Goal: Communication & Community: Answer question/provide support

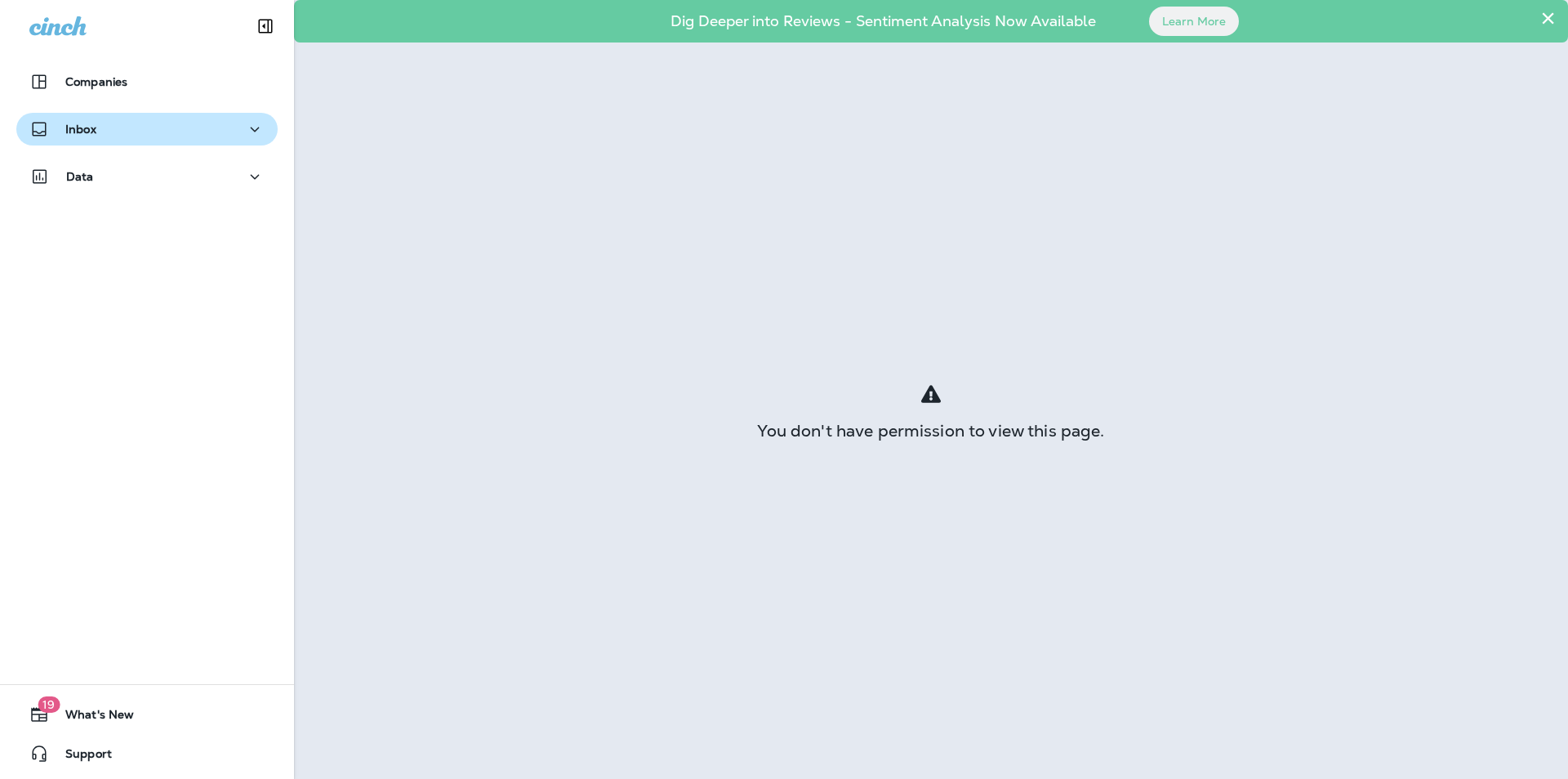
click at [171, 139] on button "Inbox" at bounding box center [147, 129] width 262 height 33
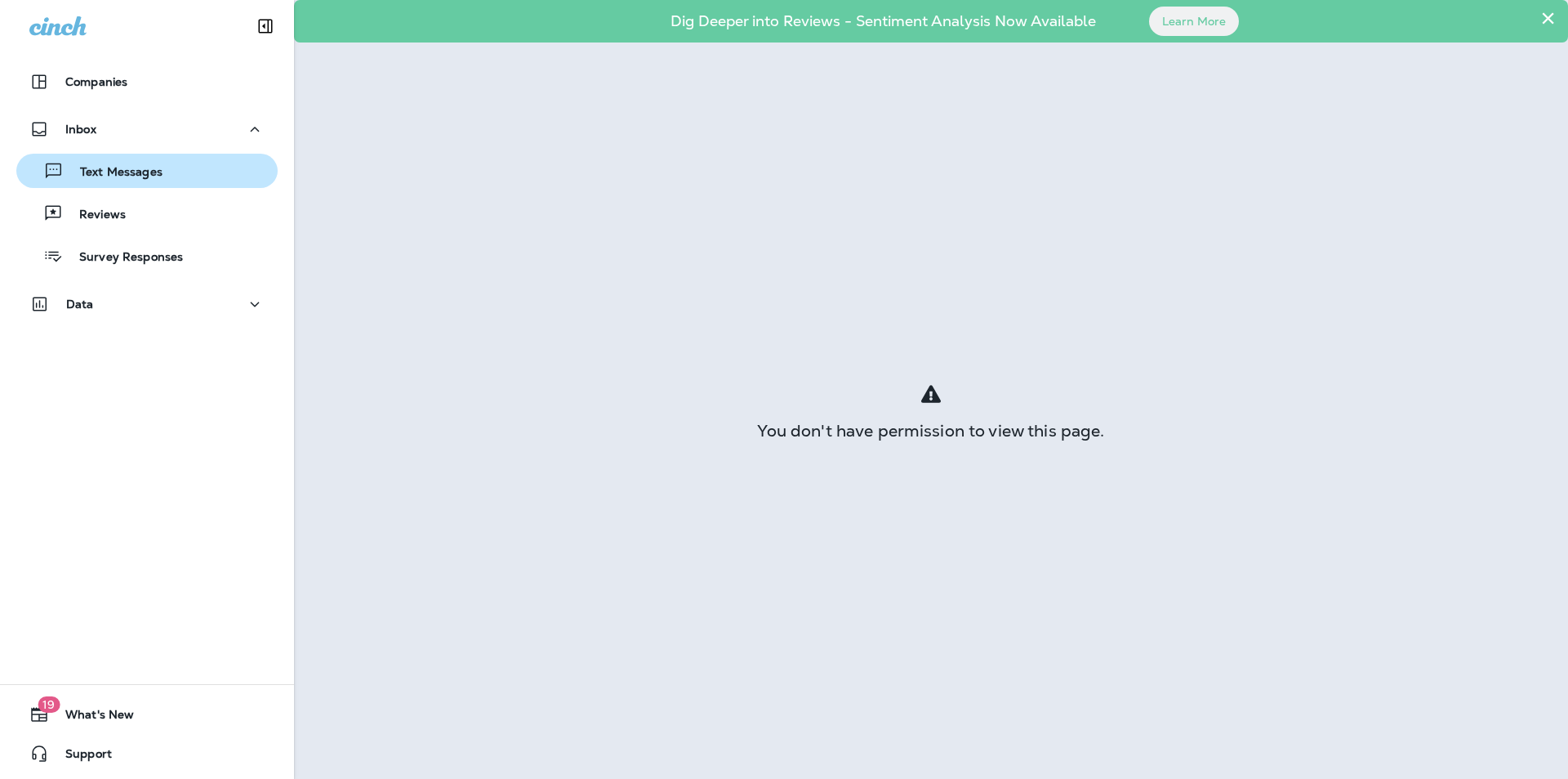
click at [68, 169] on p "Text Messages" at bounding box center [113, 172] width 99 height 16
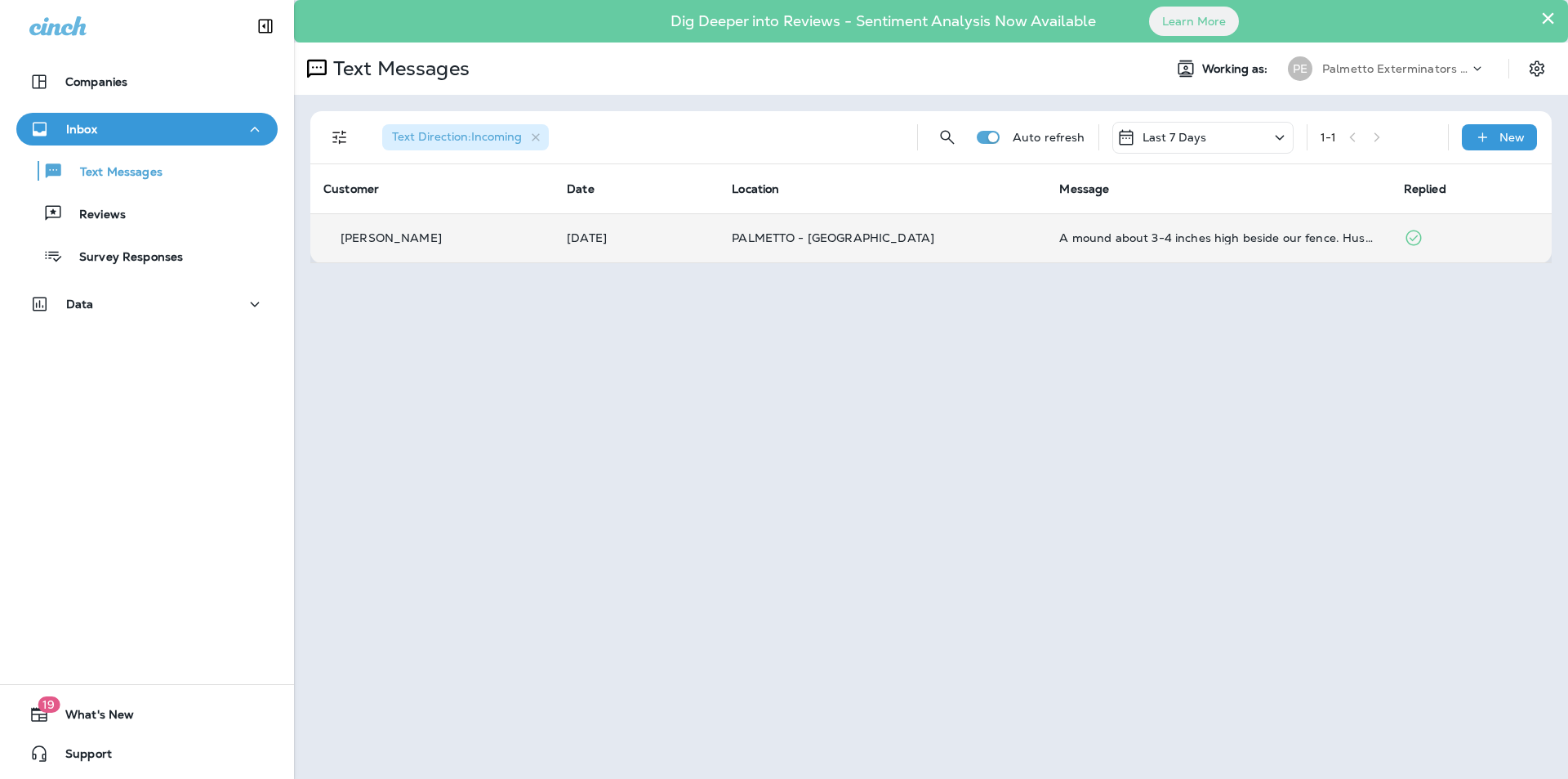
click at [692, 235] on p "[DATE]" at bounding box center [636, 238] width 139 height 13
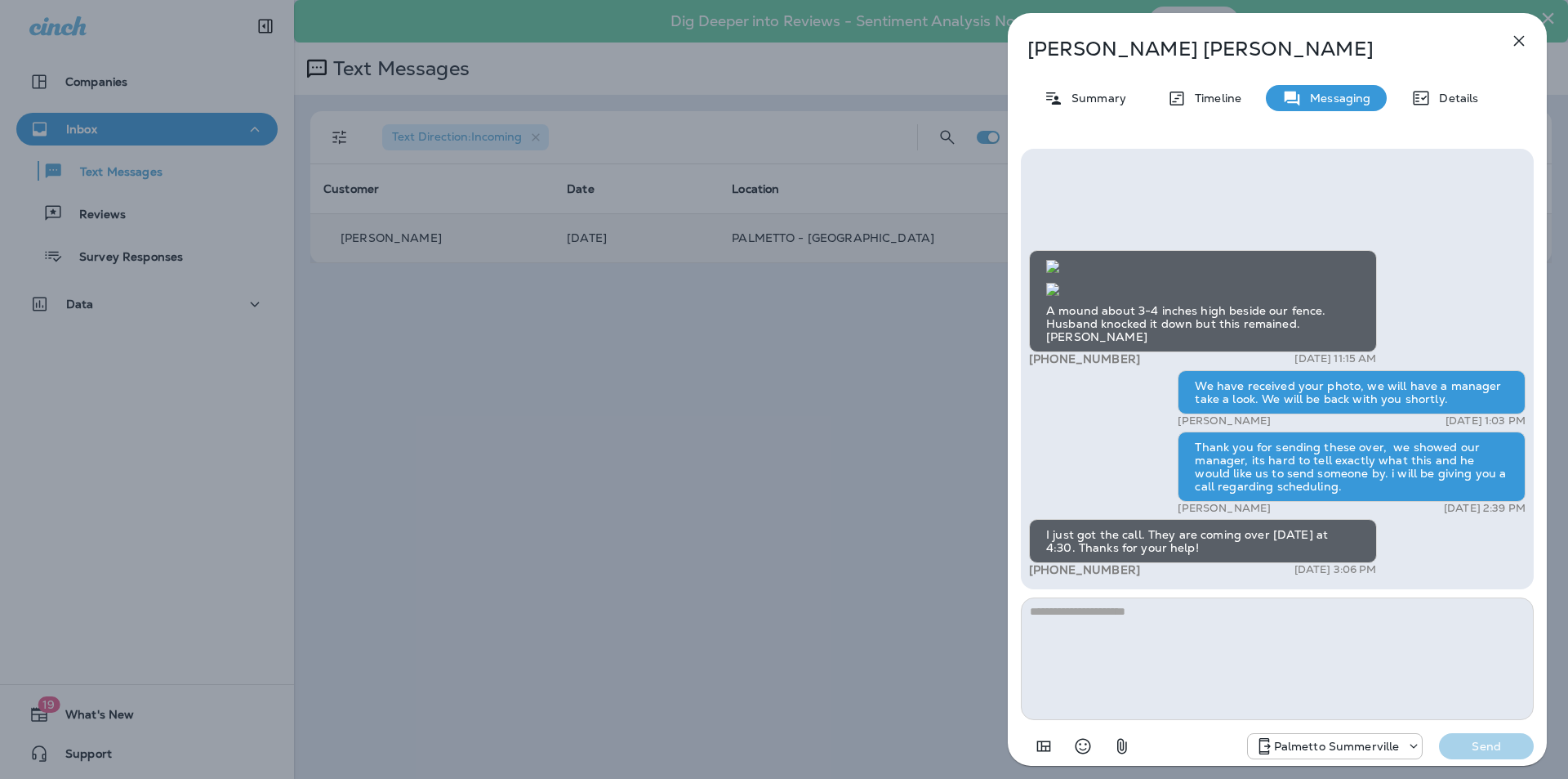
scroll to position [1, 0]
click at [1514, 38] on icon "button" at bounding box center [1519, 40] width 19 height 19
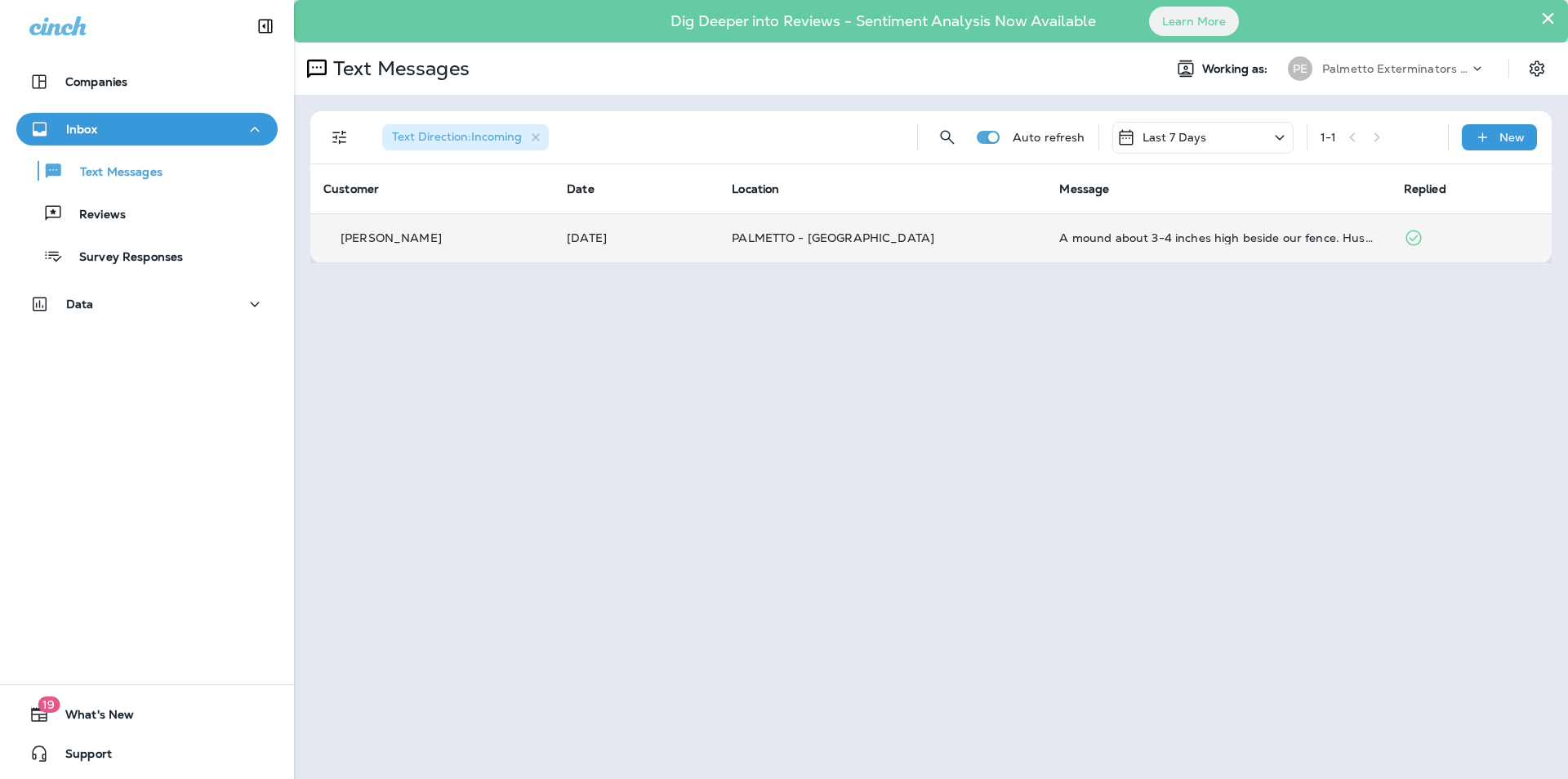
click at [105, 178] on p "Text Messages" at bounding box center [113, 172] width 99 height 16
click at [130, 185] on button "Text Messages" at bounding box center [147, 171] width 262 height 34
click at [645, 229] on div "[DATE] 11:15 AM" at bounding box center [615, 214] width 108 height 33
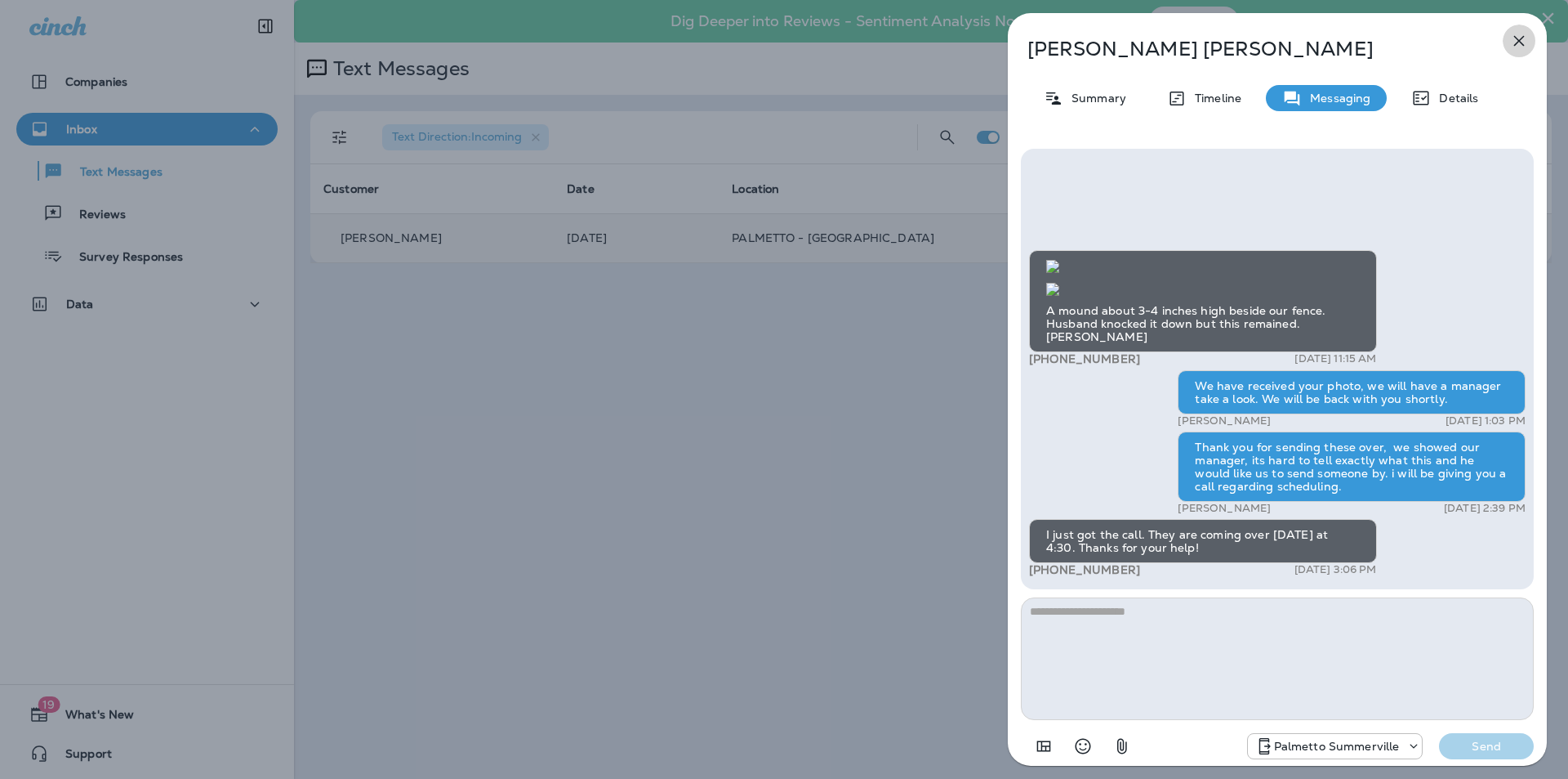
click at [1519, 38] on icon "button" at bounding box center [1519, 40] width 19 height 19
